Goal: Communication & Community: Participate in discussion

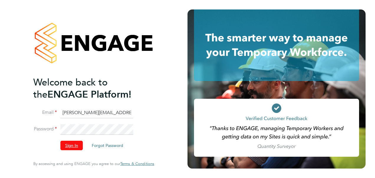
click at [76, 144] on button "Sign In" at bounding box center [72, 145] width 22 height 9
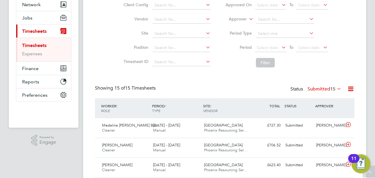
click at [28, 44] on link "Timesheets" at bounding box center [34, 46] width 25 height 6
click at [336, 87] on icon at bounding box center [336, 88] width 0 height 8
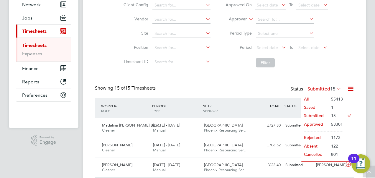
click at [326, 115] on li "Submitted" at bounding box center [314, 115] width 27 height 8
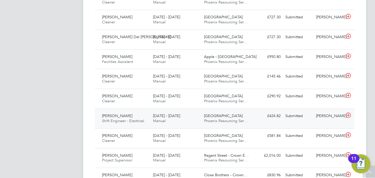
click at [129, 115] on span "[PERSON_NAME]" at bounding box center [117, 115] width 30 height 5
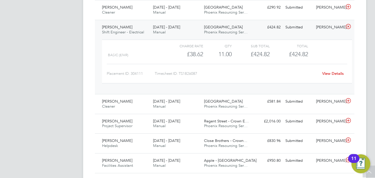
click at [331, 72] on link "View Details" at bounding box center [334, 73] width 22 height 5
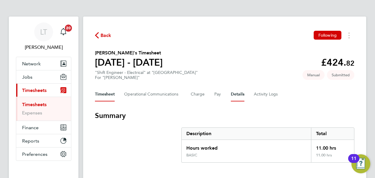
click at [239, 95] on button "Details" at bounding box center [238, 94] width 14 height 14
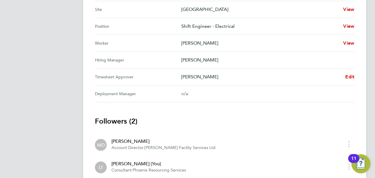
scroll to position [280, 0]
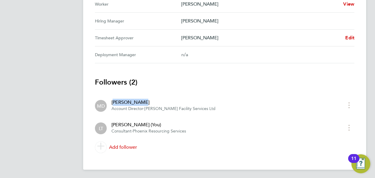
drag, startPoint x: 146, startPoint y: 99, endPoint x: 111, endPoint y: 99, distance: 34.8
click at [111, 99] on div "[PERSON_NAME] Account Director · [PERSON_NAME] Facility Services Ltd" at bounding box center [161, 105] width 109 height 13
copy div "[PERSON_NAME]"
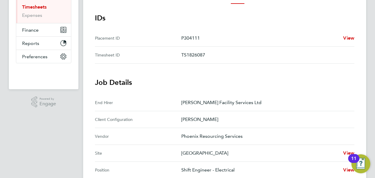
scroll to position [44, 0]
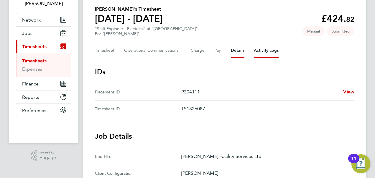
click at [263, 50] on Logs-tab "Activity Logs" at bounding box center [266, 50] width 25 height 14
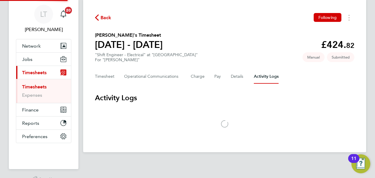
scroll to position [33, 0]
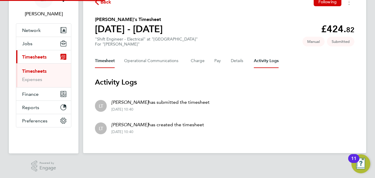
click at [104, 61] on button "Timesheet" at bounding box center [105, 61] width 20 height 14
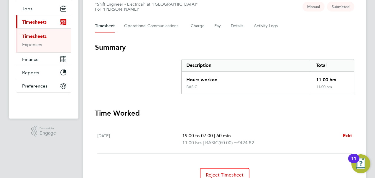
scroll to position [59, 0]
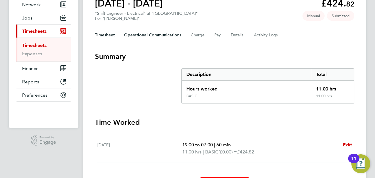
click at [143, 33] on Communications-tab "Operational Communications" at bounding box center [152, 35] width 57 height 14
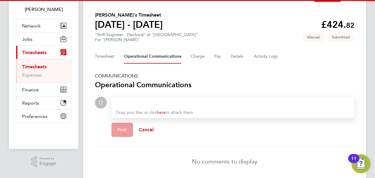
scroll to position [59, 0]
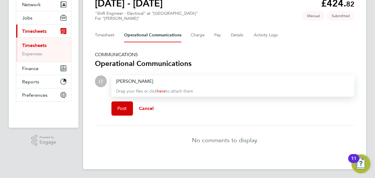
click at [117, 81] on span "[PERSON_NAME]" at bounding box center [134, 81] width 37 height 6
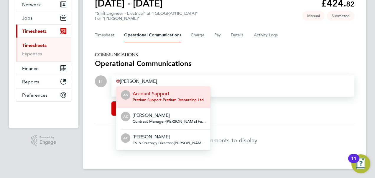
click at [159, 79] on div "[PERSON_NAME]" at bounding box center [233, 81] width 234 height 7
click at [162, 78] on div "[PERSON_NAME]" at bounding box center [233, 81] width 234 height 7
click at [155, 79] on div "[PERSON_NAME]" at bounding box center [233, 81] width 234 height 7
click at [256, 93] on p "Drag your files or click here to attach them" at bounding box center [233, 91] width 234 height 6
click at [258, 121] on form "LT Drop your files here Supported files: JPG, JPEG, [GEOGRAPHIC_DATA], GIF or P…" at bounding box center [225, 100] width 260 height 50
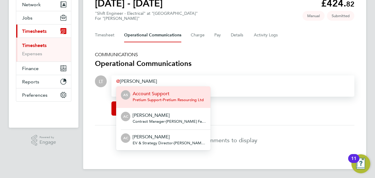
click at [248, 84] on div "[PERSON_NAME] AS Account Support Pretium Support - Pretium Resourcing Ltd AC [P…" at bounding box center [233, 85] width 243 height 21
click at [149, 77] on div "[PERSON_NAME] AS Account Support Pretium Support - Pretium Resourcing Ltd AC [P…" at bounding box center [233, 85] width 243 height 21
click at [133, 80] on span "[PERSON_NAME]" at bounding box center [136, 81] width 41 height 6
click at [133, 81] on span "[PERSON_NAME]" at bounding box center [136, 81] width 41 height 6
click at [146, 81] on div "[PERSON_NAME]" at bounding box center [233, 81] width 234 height 7
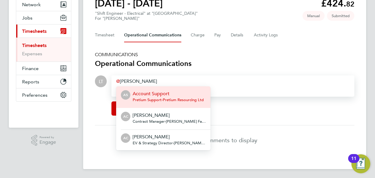
click at [151, 81] on div "[PERSON_NAME]" at bounding box center [233, 81] width 234 height 7
click at [147, 81] on div "[PERSON_NAME]" at bounding box center [233, 81] width 234 height 7
click at [145, 81] on span "[PERSON_NAME]" at bounding box center [136, 81] width 41 height 6
click at [137, 81] on span "[PERSON_NAME]" at bounding box center [136, 81] width 41 height 6
drag, startPoint x: 137, startPoint y: 81, endPoint x: 102, endPoint y: 76, distance: 34.9
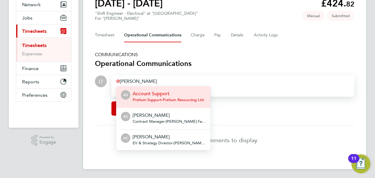
click at [102, 76] on div "LT Drop your files here Supported files: JPG, JPEG, [GEOGRAPHIC_DATA], GIF or P…" at bounding box center [225, 97] width 260 height 45
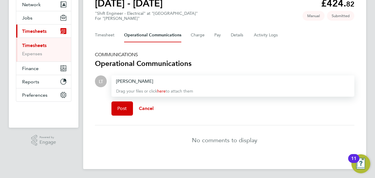
click at [143, 81] on div "[PERSON_NAME]" at bounding box center [233, 81] width 234 height 7
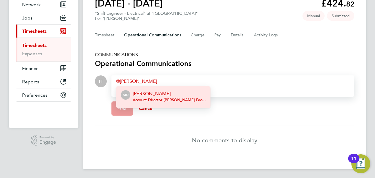
click at [145, 101] on span "Account Director - [PERSON_NAME] Facility Services Ltd" at bounding box center [169, 99] width 73 height 5
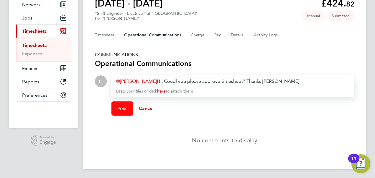
click at [125, 107] on span "Post" at bounding box center [122, 108] width 10 height 6
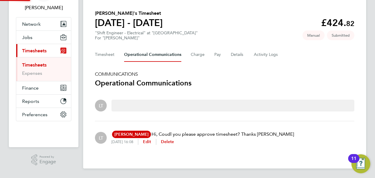
scroll to position [39, 0]
